Goal: Information Seeking & Learning: Learn about a topic

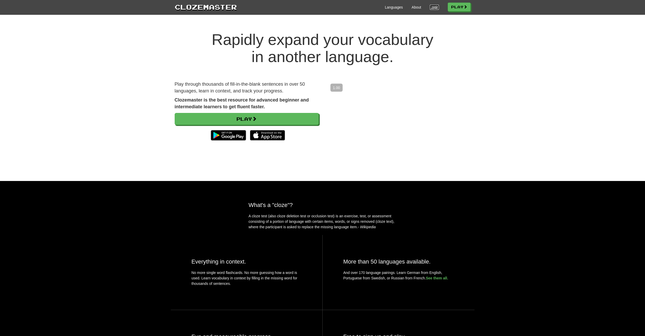
click at [435, 8] on link "Login" at bounding box center [434, 7] width 9 height 5
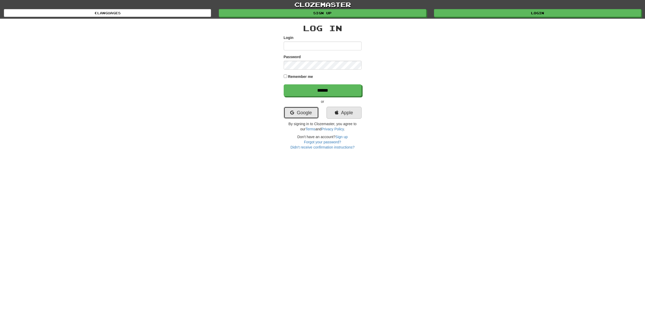
drag, startPoint x: 302, startPoint y: 113, endPoint x: 351, endPoint y: 112, distance: 49.3
click at [302, 113] on link "Google" at bounding box center [301, 113] width 35 height 12
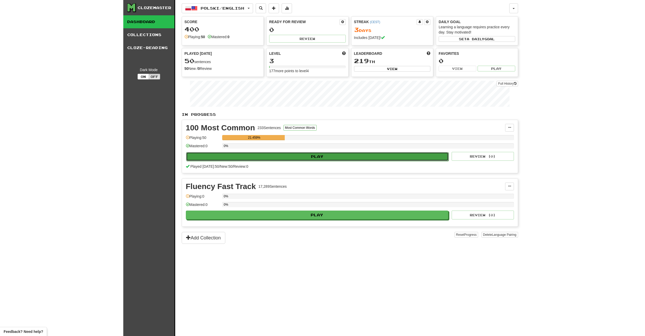
click at [368, 157] on button "Play" at bounding box center [317, 156] width 263 height 9
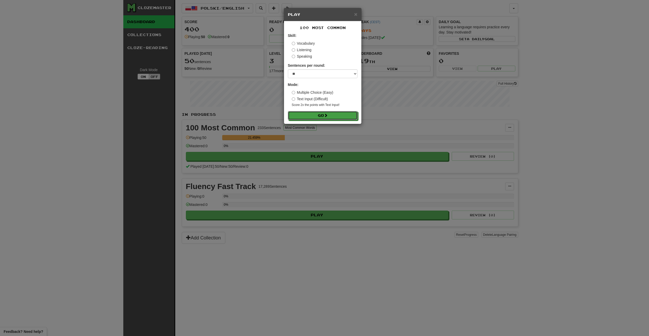
drag, startPoint x: 338, startPoint y: 117, endPoint x: 334, endPoint y: 75, distance: 41.7
click at [334, 75] on form "Skill: Vocabulary Listening Speaking Sentences per round: * ** ** ** ** ** *** …" at bounding box center [323, 76] width 70 height 87
click at [334, 76] on select "* ** ** ** ** ** *** ********" at bounding box center [323, 73] width 70 height 9
select select "**"
click at [341, 112] on button "Go" at bounding box center [323, 115] width 70 height 9
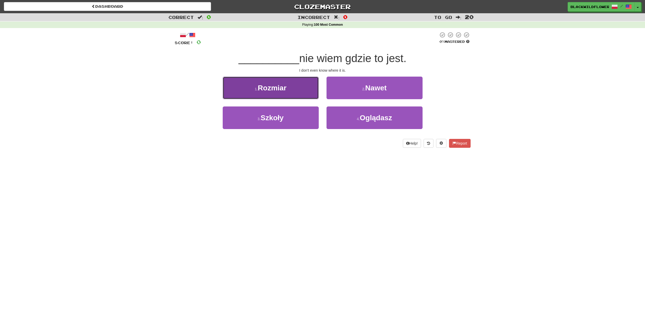
click at [294, 93] on button "1 . Rozmiar" at bounding box center [271, 88] width 96 height 23
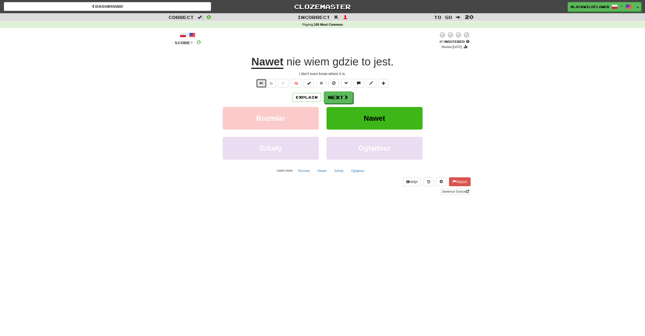
click at [265, 81] on button "Text-to-speech controls" at bounding box center [261, 83] width 10 height 9
click at [258, 88] on button "Text-to-speech controls" at bounding box center [261, 83] width 10 height 9
click at [266, 66] on u "Nawet" at bounding box center [267, 62] width 32 height 13
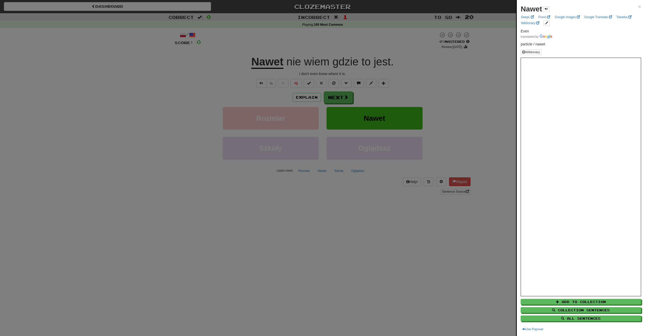
click at [441, 231] on div at bounding box center [322, 168] width 645 height 336
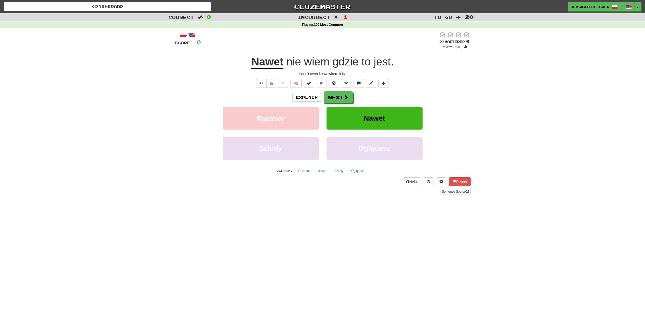
click at [267, 62] on u "Nawet" at bounding box center [267, 62] width 32 height 13
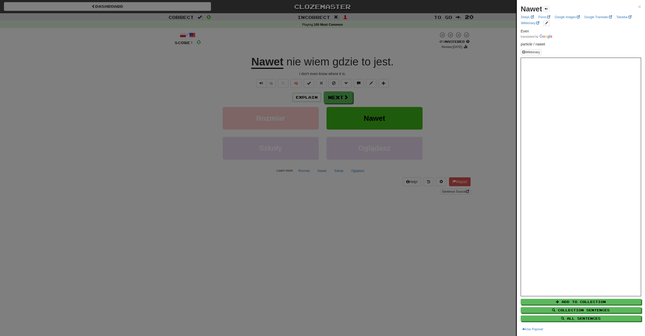
click at [317, 195] on div at bounding box center [322, 168] width 645 height 336
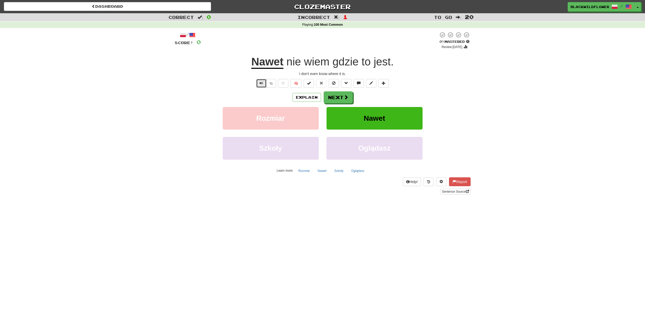
click at [260, 86] on button "Text-to-speech controls" at bounding box center [261, 83] width 10 height 9
click at [338, 98] on button "Next" at bounding box center [338, 98] width 29 height 12
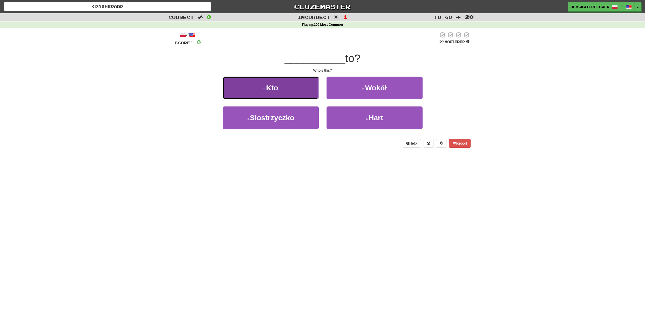
click at [268, 91] on span "Kto" at bounding box center [272, 88] width 12 height 8
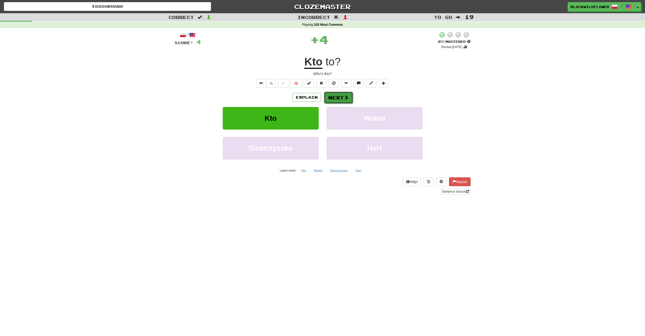
click at [337, 101] on button "Next" at bounding box center [338, 98] width 29 height 12
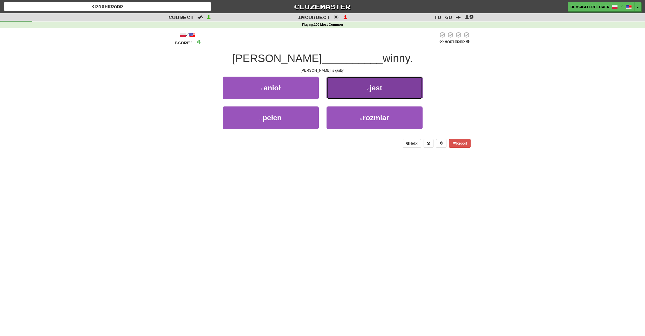
click at [376, 90] on span "jest" at bounding box center [376, 88] width 12 height 8
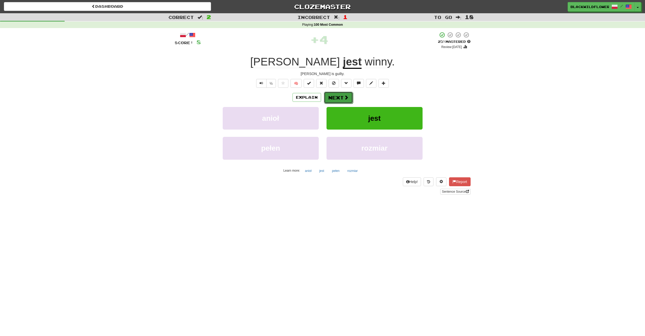
click at [340, 95] on button "Next" at bounding box center [338, 98] width 29 height 12
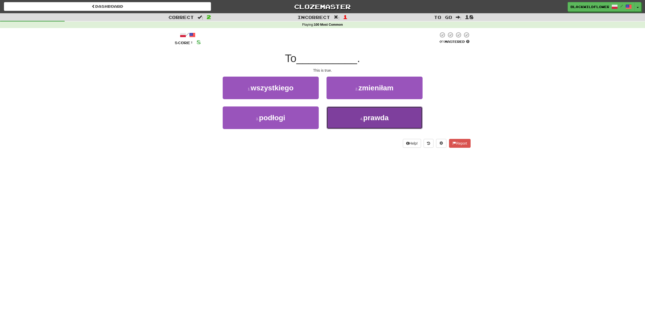
drag, startPoint x: 371, startPoint y: 117, endPoint x: 389, endPoint y: 146, distance: 33.6
click at [371, 117] on span "prawda" at bounding box center [375, 118] width 25 height 8
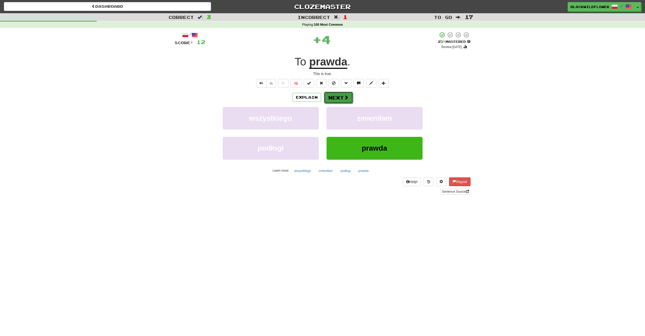
click at [338, 98] on button "Next" at bounding box center [338, 98] width 29 height 12
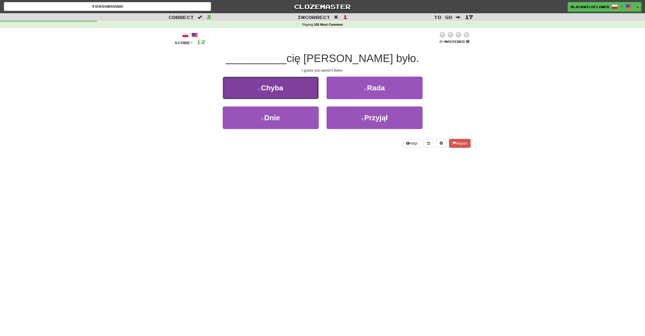
click at [296, 88] on button "1 . Chyba" at bounding box center [271, 88] width 96 height 23
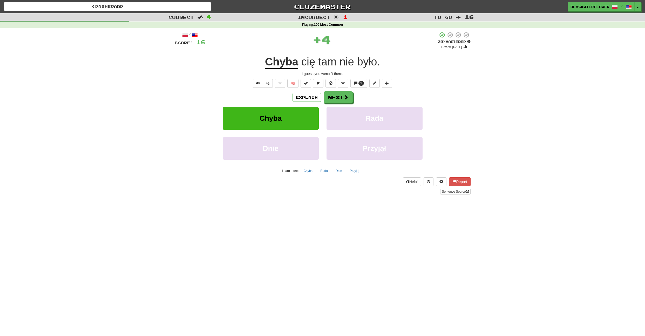
click at [277, 62] on u "Chyba" at bounding box center [281, 62] width 33 height 13
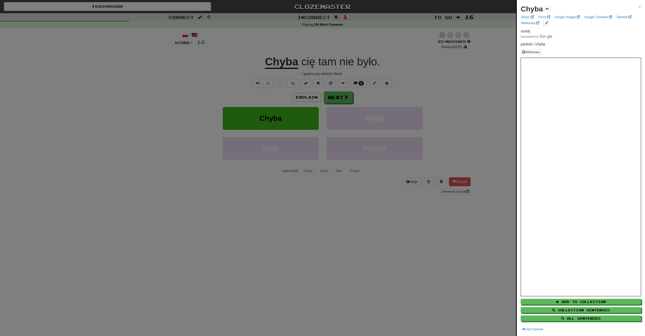
click at [394, 221] on div at bounding box center [322, 168] width 645 height 336
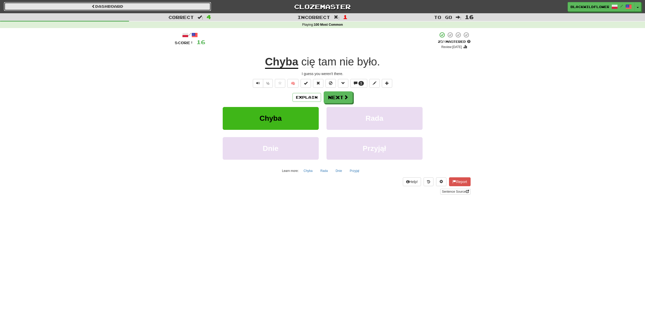
click at [180, 7] on link "Dashboard" at bounding box center [107, 6] width 207 height 9
